Goal: Task Accomplishment & Management: Manage account settings

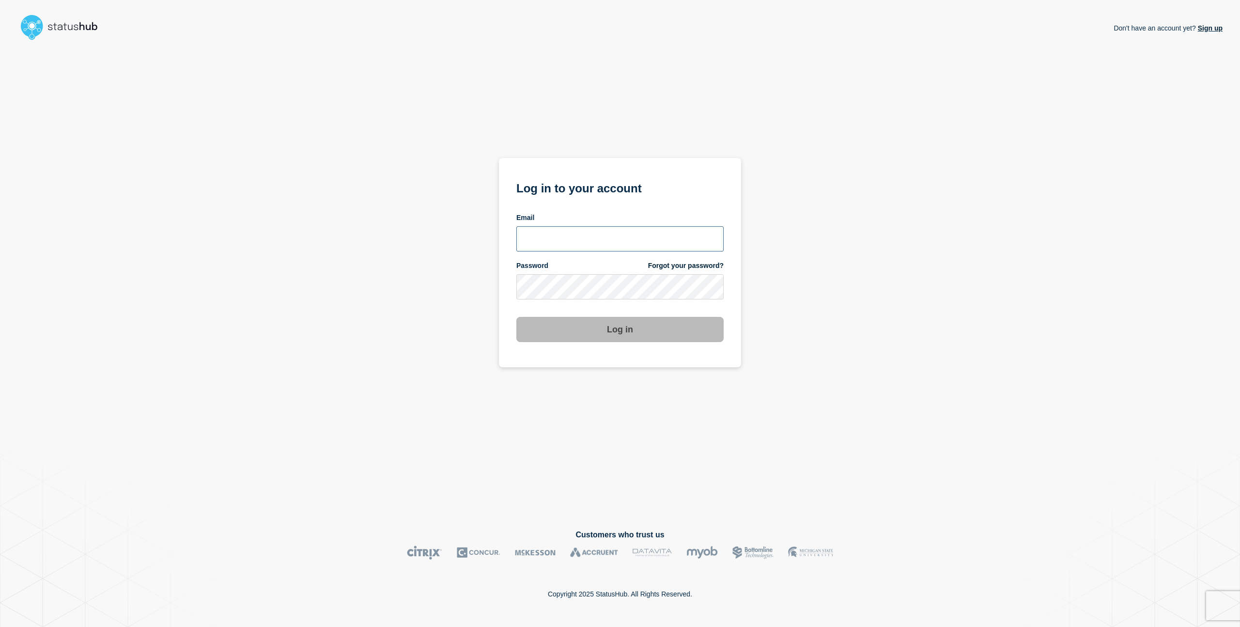
click at [627, 237] on input "email input" at bounding box center [620, 238] width 207 height 25
type input "charlo.avendanio@catonetworks.com"
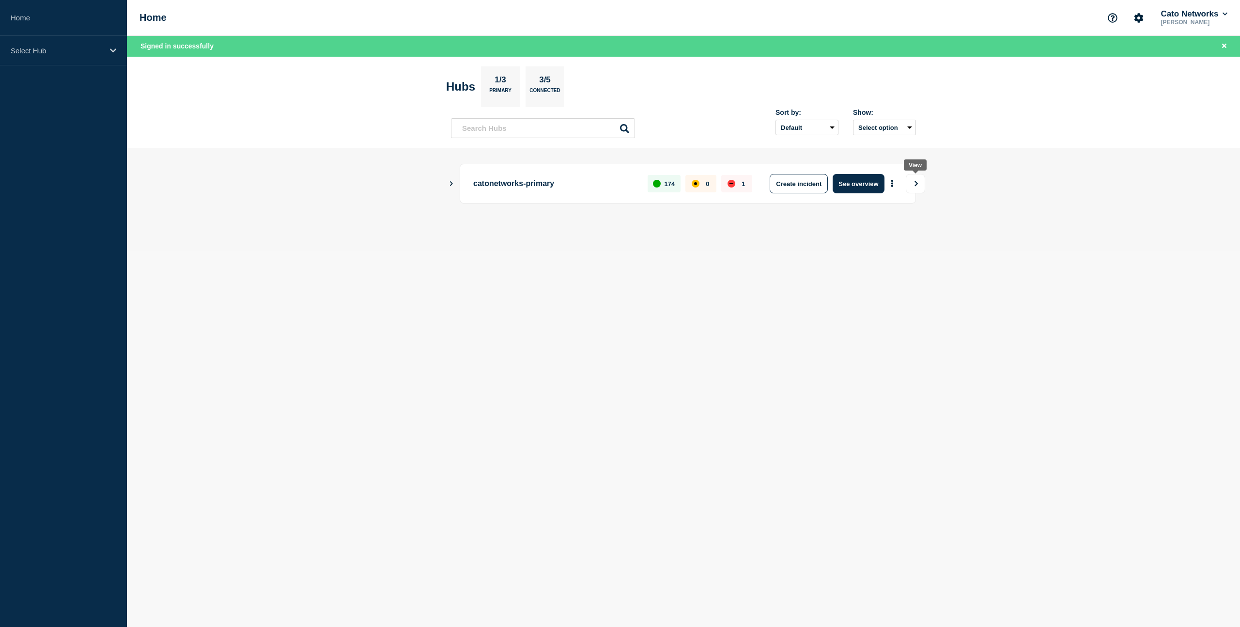
click at [914, 185] on icon "View" at bounding box center [916, 184] width 6 height 6
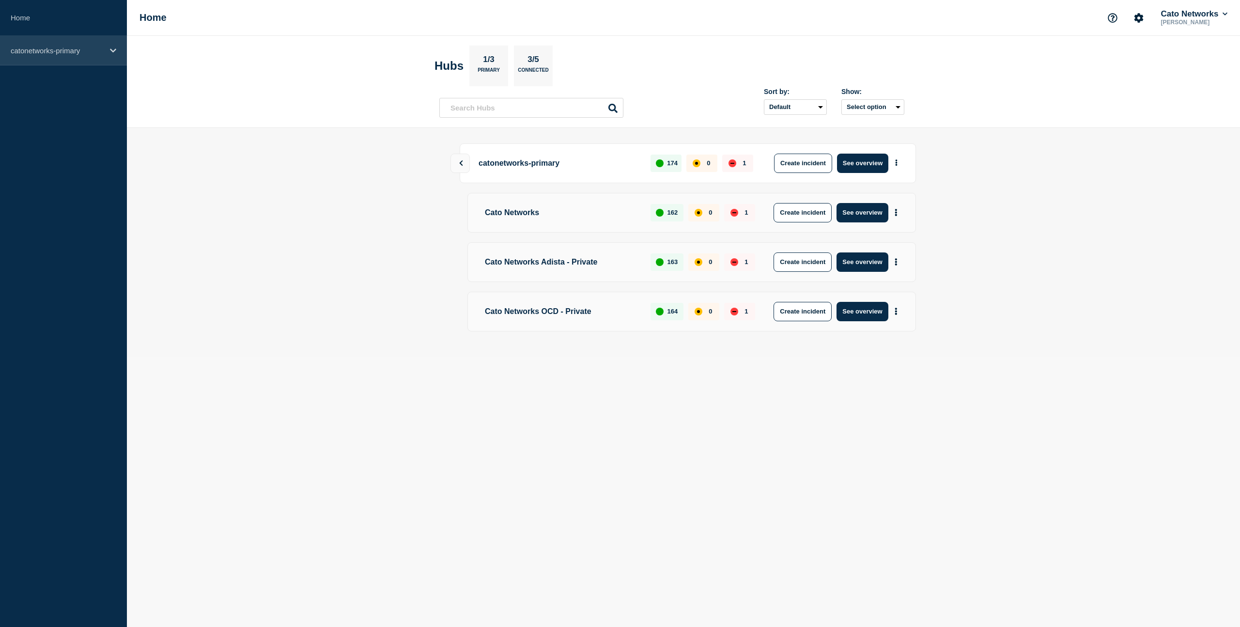
click at [95, 51] on p "catonetworks-primary" at bounding box center [57, 51] width 93 height 8
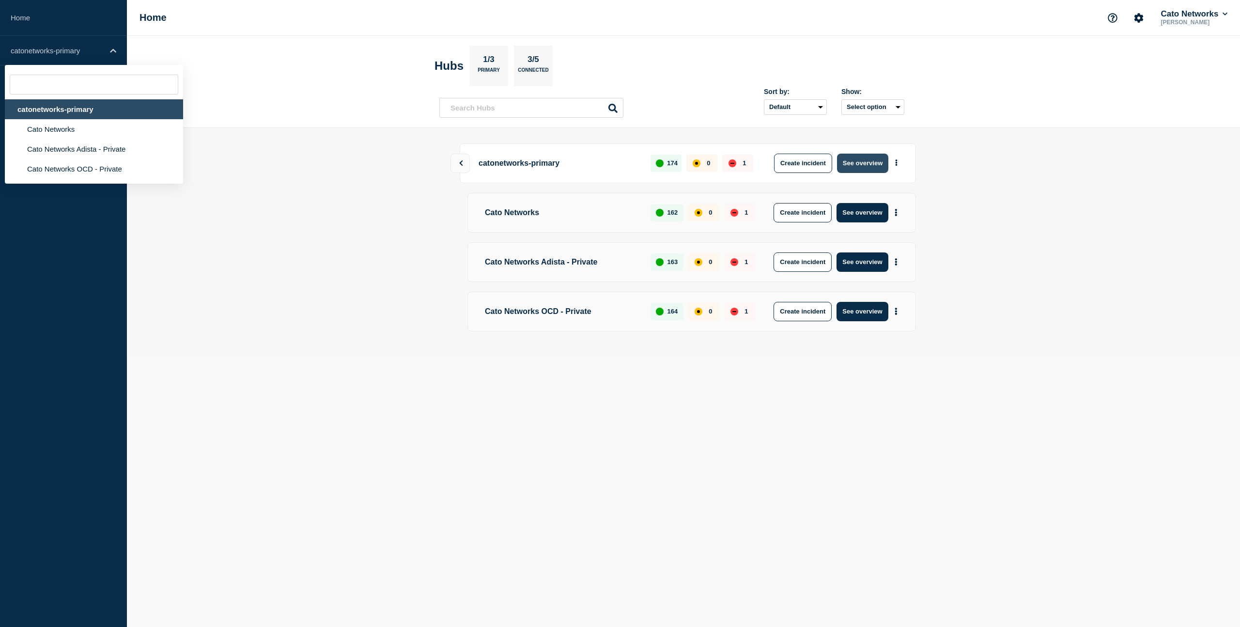
drag, startPoint x: 868, startPoint y: 163, endPoint x: 876, endPoint y: 168, distance: 9.4
click at [868, 163] on button "See overview" at bounding box center [862, 163] width 51 height 19
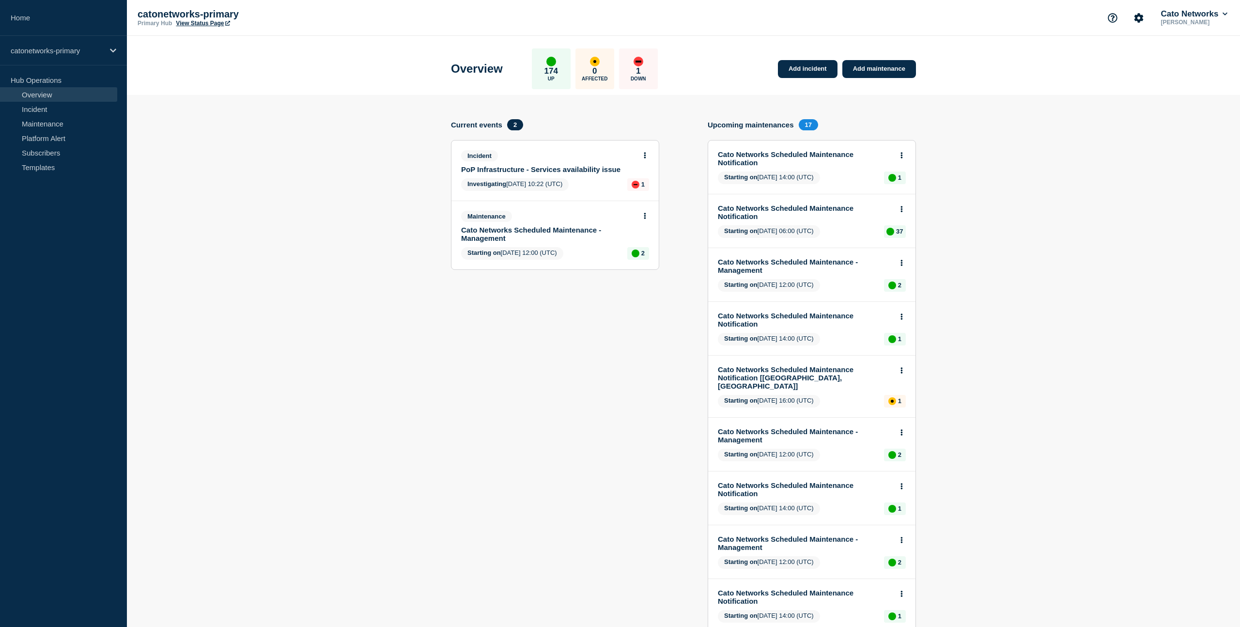
click at [616, 191] on div "Investigating 2025-09-07 10:22 (UTC) 1" at bounding box center [555, 184] width 188 height 13
click at [644, 158] on icon at bounding box center [645, 155] width 2 height 6
click at [629, 196] on link "Update incident" at bounding box center [644, 194] width 47 height 8
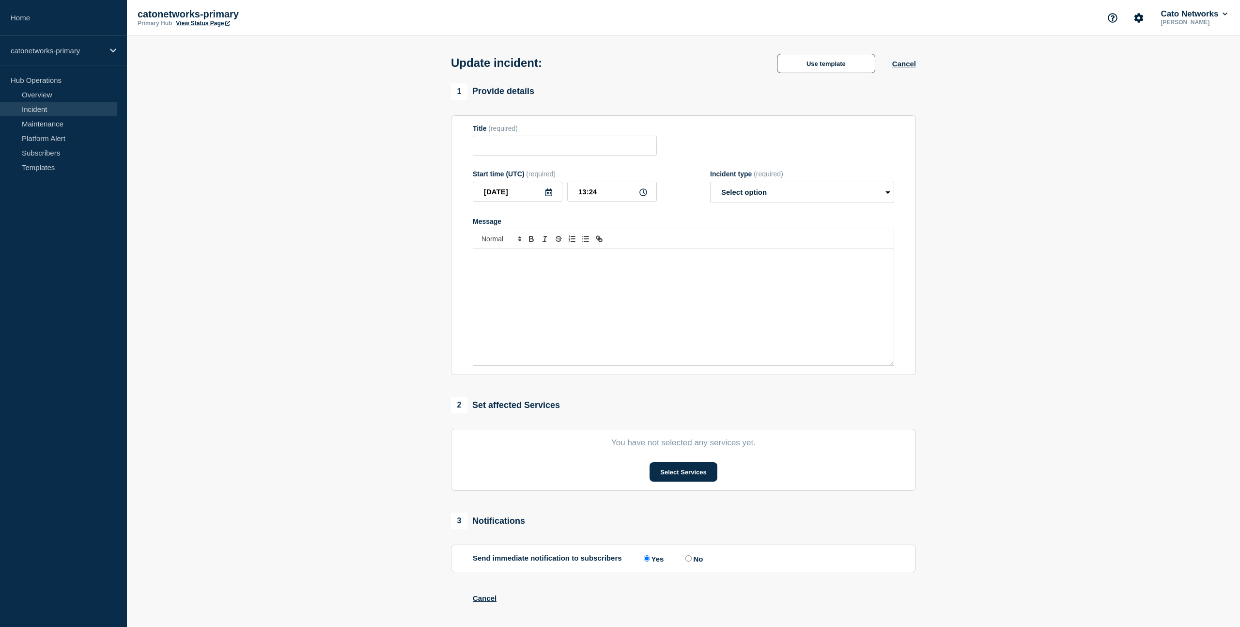
type input "PoP Infrastructure - Services availability issue"
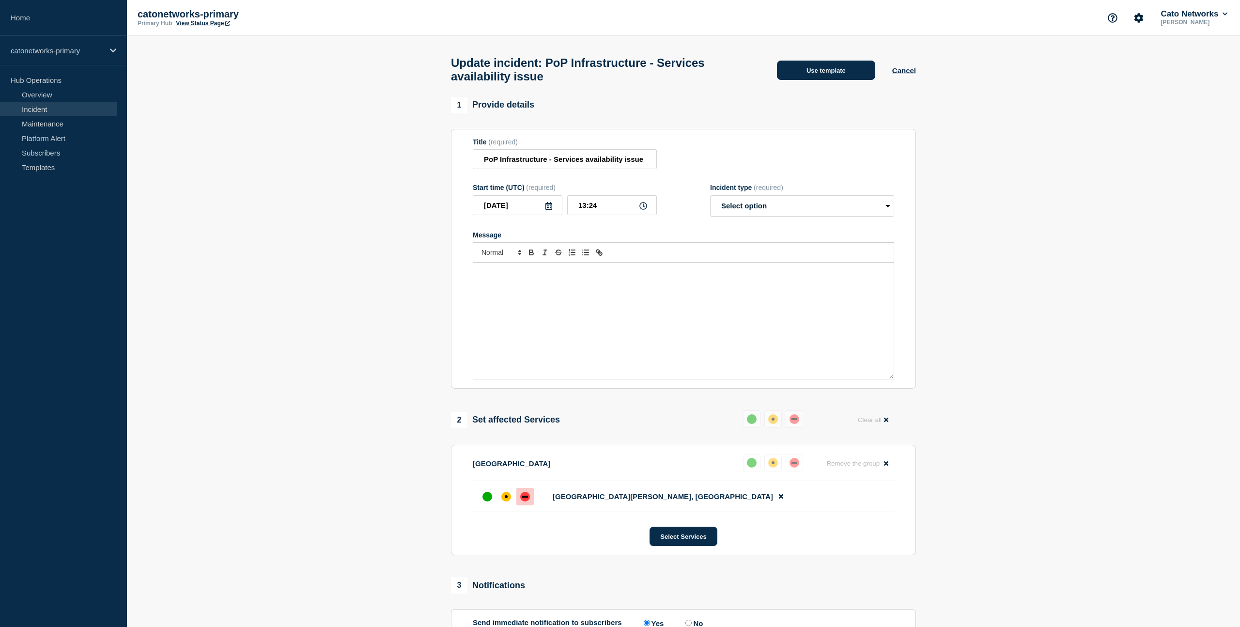
click at [846, 78] on button "Use template" at bounding box center [826, 70] width 98 height 19
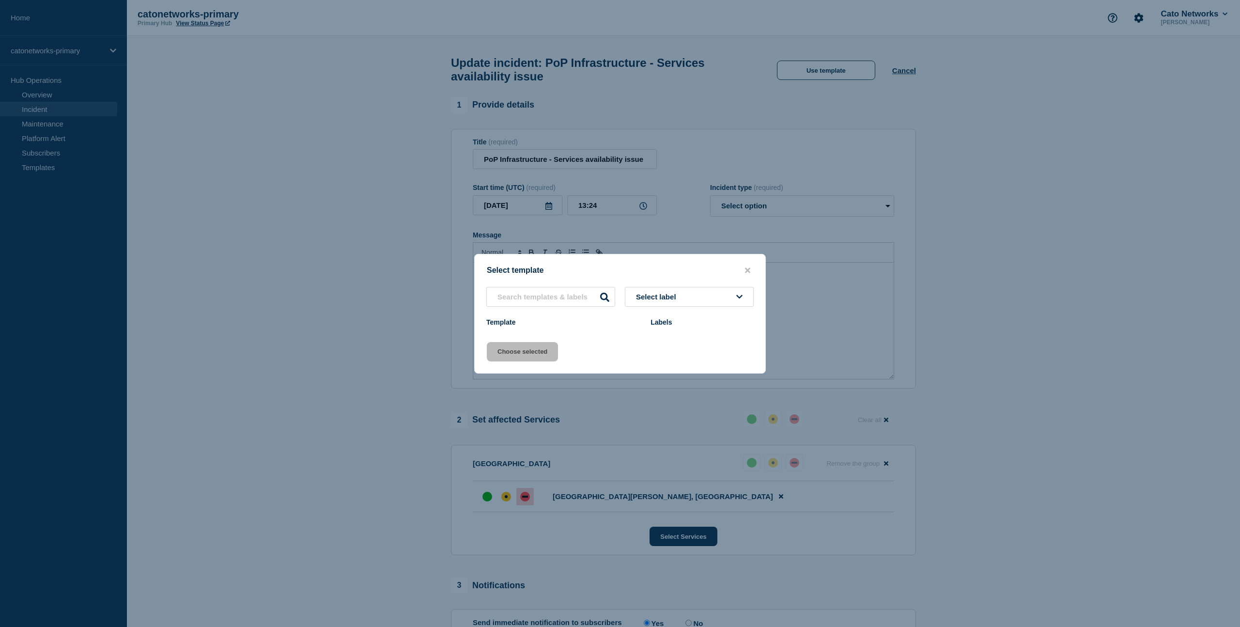
click at [654, 299] on span "Select label" at bounding box center [658, 297] width 44 height 8
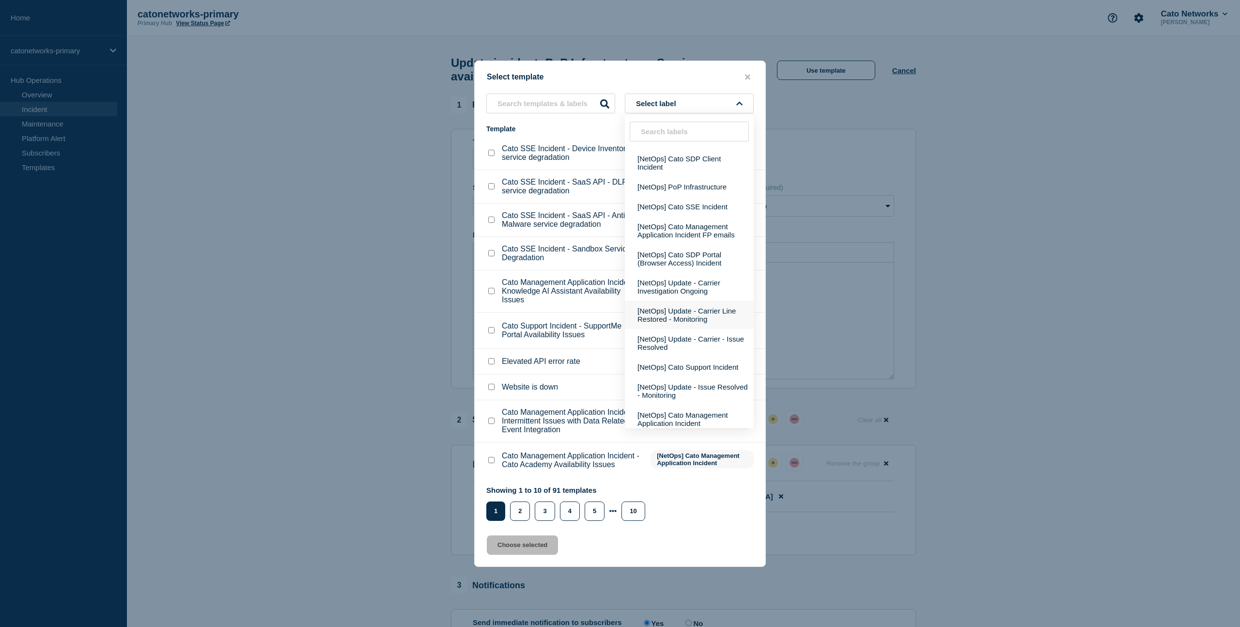
scroll to position [314, 0]
click at [675, 300] on button "[NetOps] Update - Carrier Investigation Ongoing" at bounding box center [689, 286] width 129 height 28
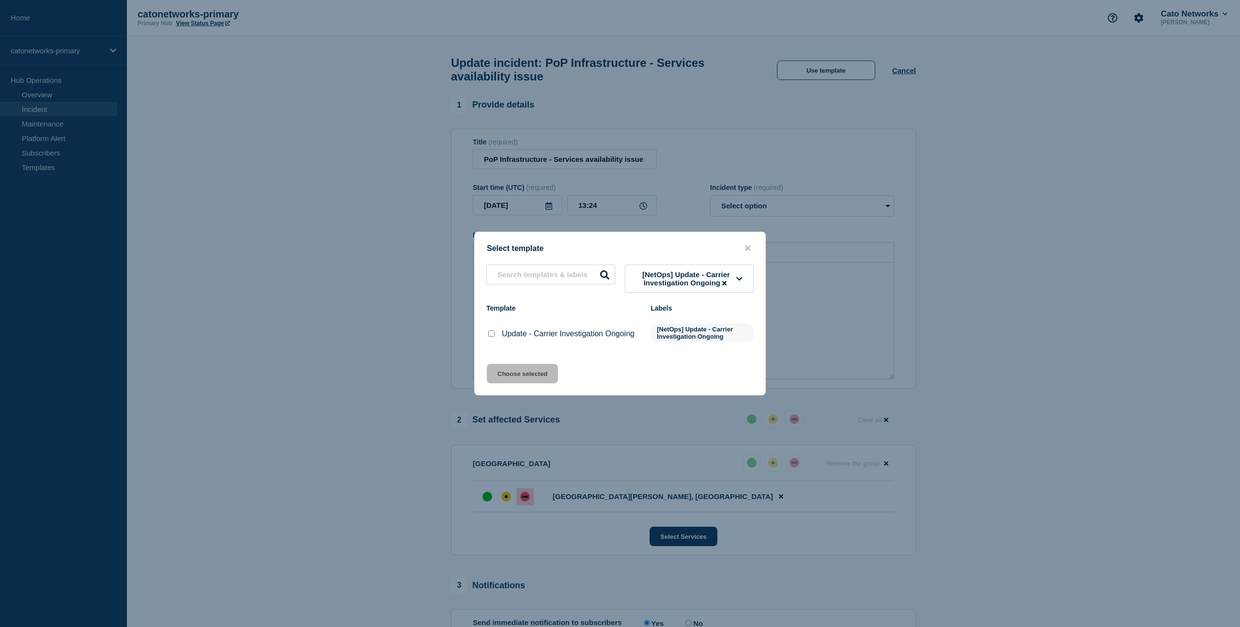
drag, startPoint x: 491, startPoint y: 335, endPoint x: 494, endPoint y: 341, distance: 6.5
click at [491, 335] on input "Update - Carrier Investigation Ongoing checkbox" at bounding box center [491, 333] width 6 height 6
checkbox input "true"
click at [514, 375] on button "Choose selected" at bounding box center [522, 373] width 71 height 19
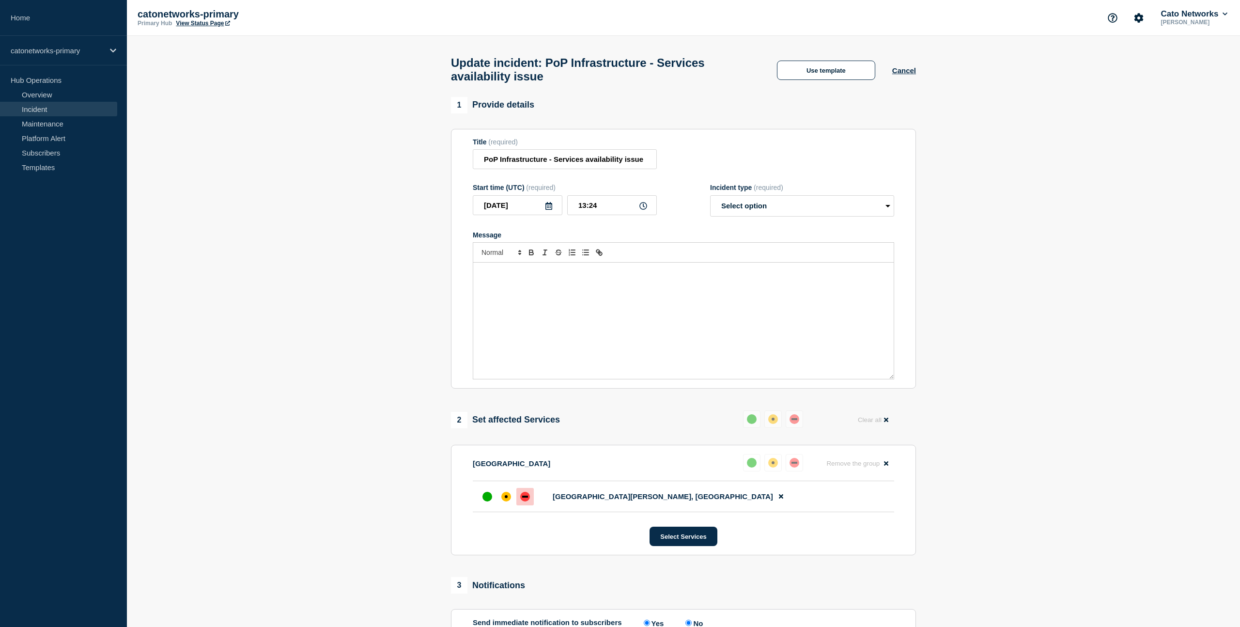
select select "investigating"
radio input "false"
radio input "true"
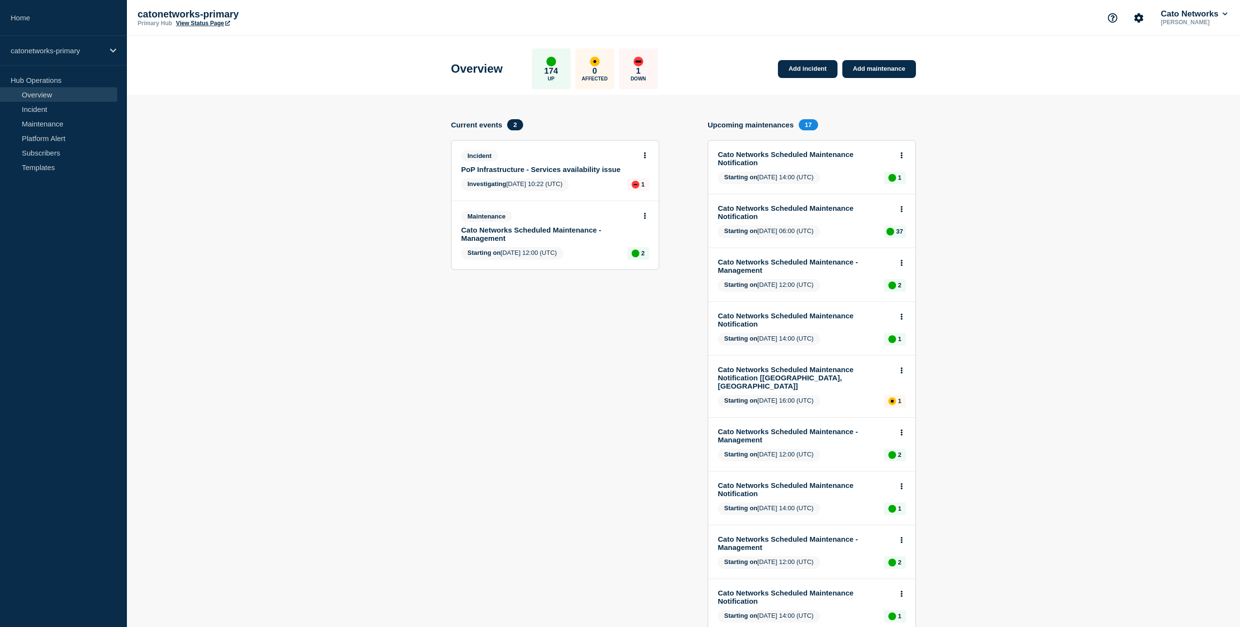
drag, startPoint x: 588, startPoint y: 190, endPoint x: 552, endPoint y: 177, distance: 38.5
click at [588, 190] on div "Investigating 2025-09-07 10:22 (UTC) 1" at bounding box center [555, 184] width 188 height 13
click at [481, 188] on span "Investigating" at bounding box center [487, 183] width 39 height 7
click at [644, 157] on icon at bounding box center [645, 155] width 2 height 6
click at [629, 183] on link "View incident" at bounding box center [641, 182] width 40 height 8
